Goal: Complete application form: Complete application form

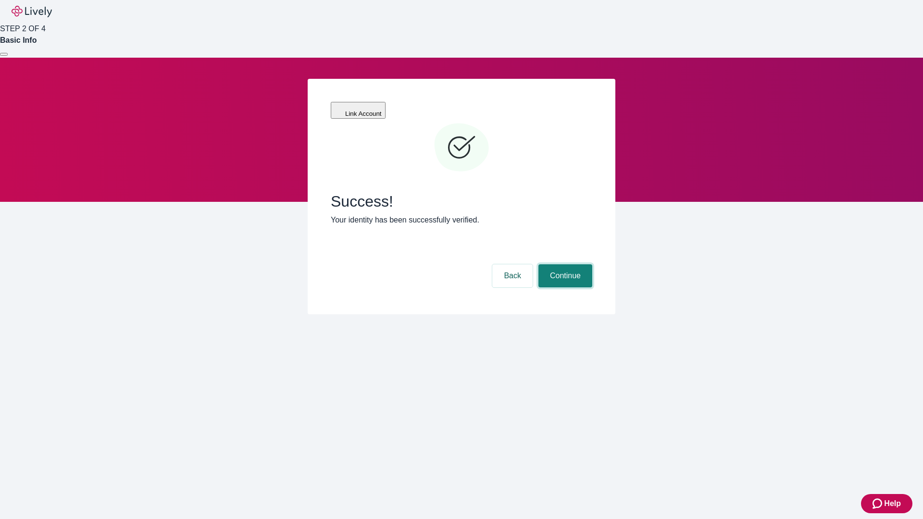
click at [564, 264] on button "Continue" at bounding box center [565, 275] width 54 height 23
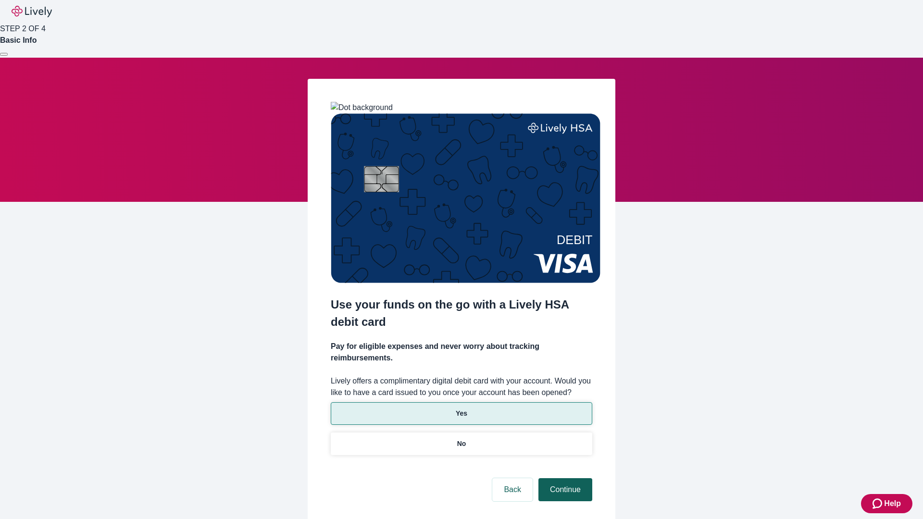
click at [461, 409] on p "Yes" at bounding box center [462, 414] width 12 height 10
click at [564, 478] on button "Continue" at bounding box center [565, 489] width 54 height 23
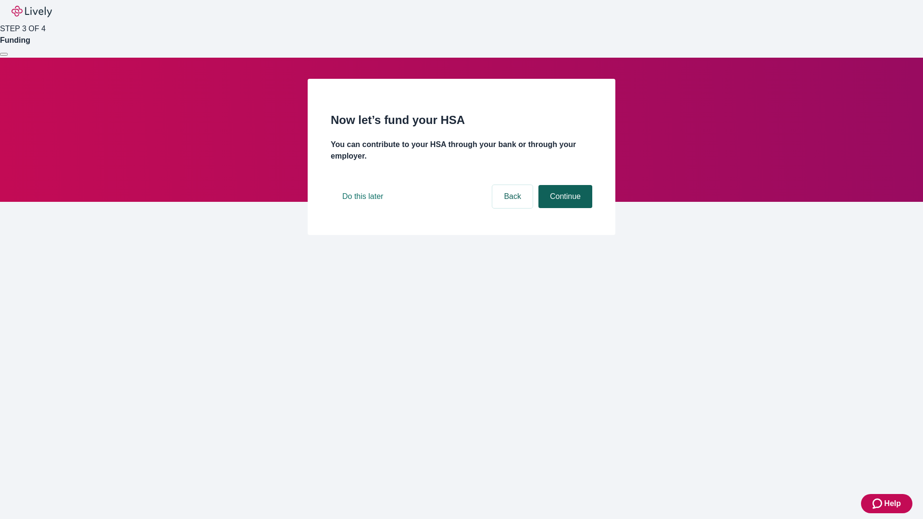
click at [564, 208] on button "Continue" at bounding box center [565, 196] width 54 height 23
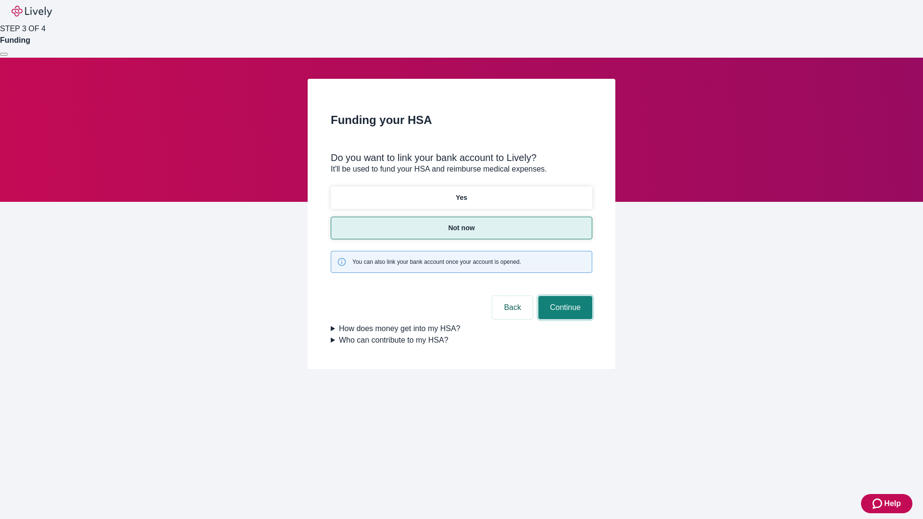
click at [564, 296] on button "Continue" at bounding box center [565, 307] width 54 height 23
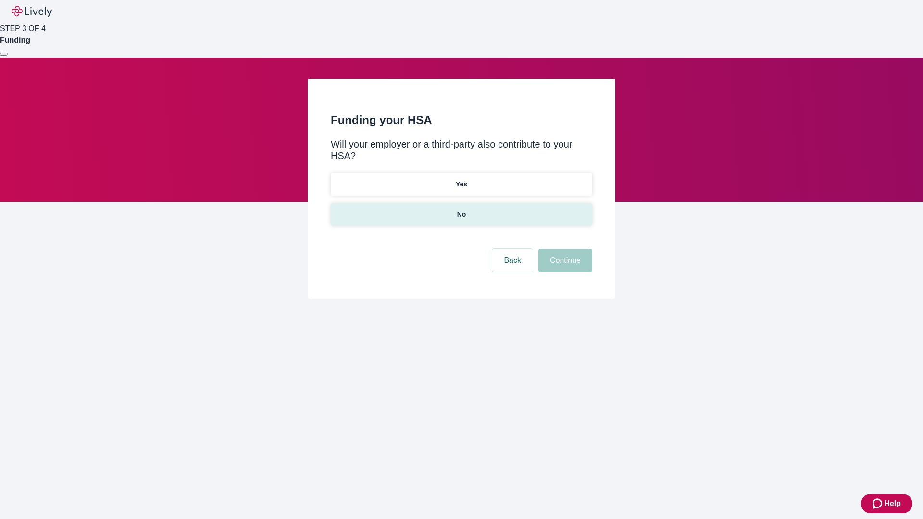
click at [461, 210] on p "No" at bounding box center [461, 215] width 9 height 10
click at [564, 249] on button "Continue" at bounding box center [565, 260] width 54 height 23
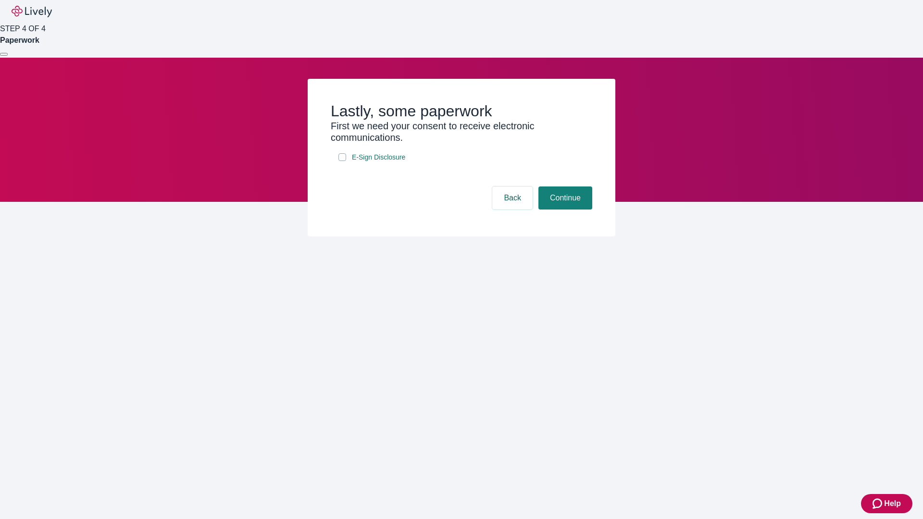
click at [342, 161] on input "E-Sign Disclosure" at bounding box center [342, 157] width 8 height 8
checkbox input "true"
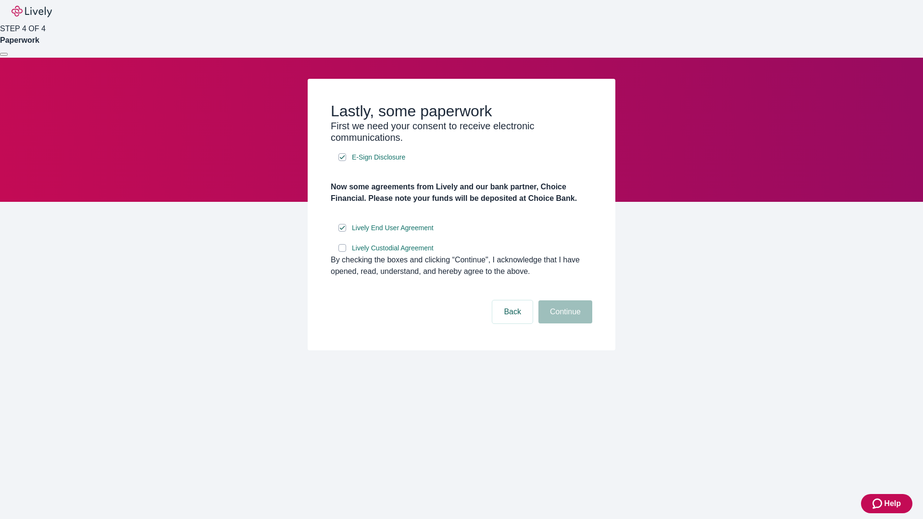
click at [342, 252] on input "Lively Custodial Agreement" at bounding box center [342, 248] width 8 height 8
checkbox input "true"
click at [564, 323] on button "Continue" at bounding box center [565, 311] width 54 height 23
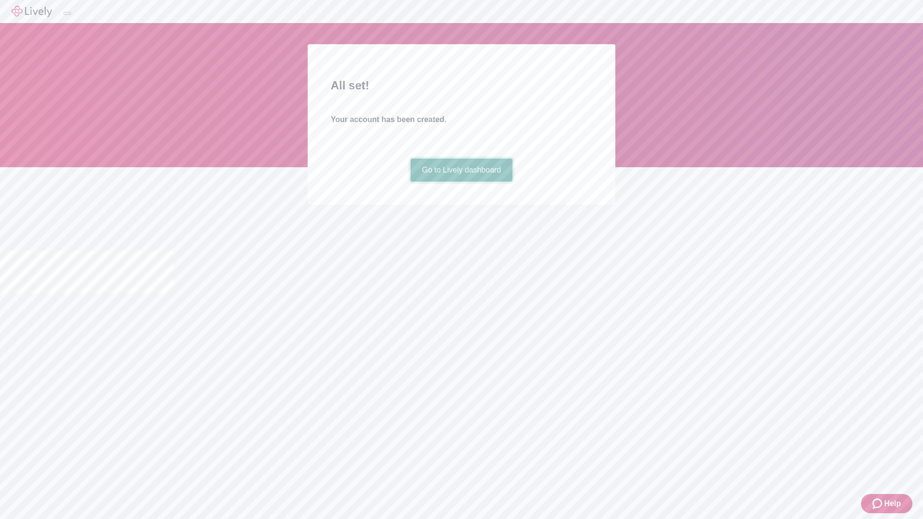
click at [461, 182] on link "Go to Lively dashboard" at bounding box center [461, 170] width 102 height 23
